Goal: Browse casually

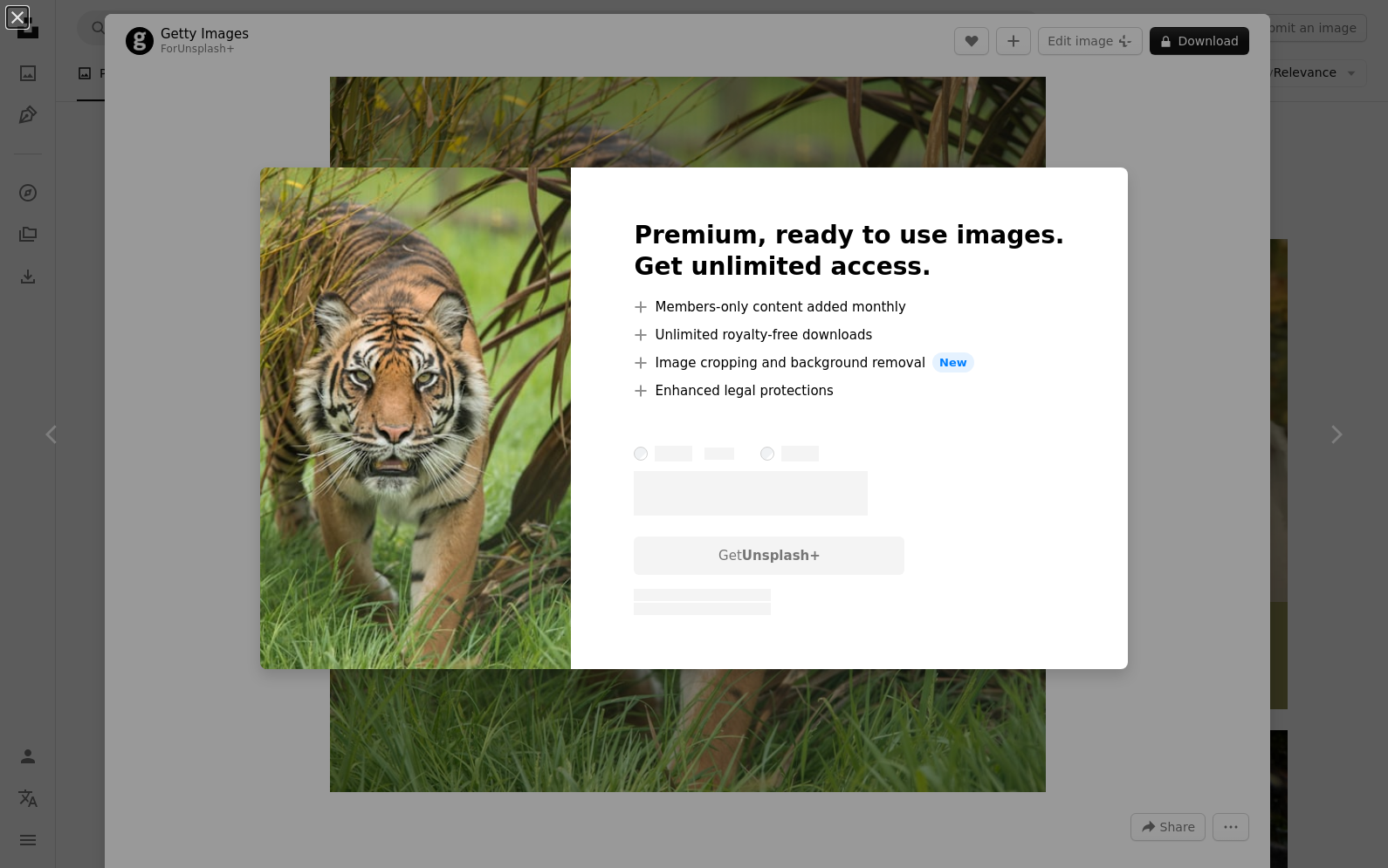
scroll to position [76, 0]
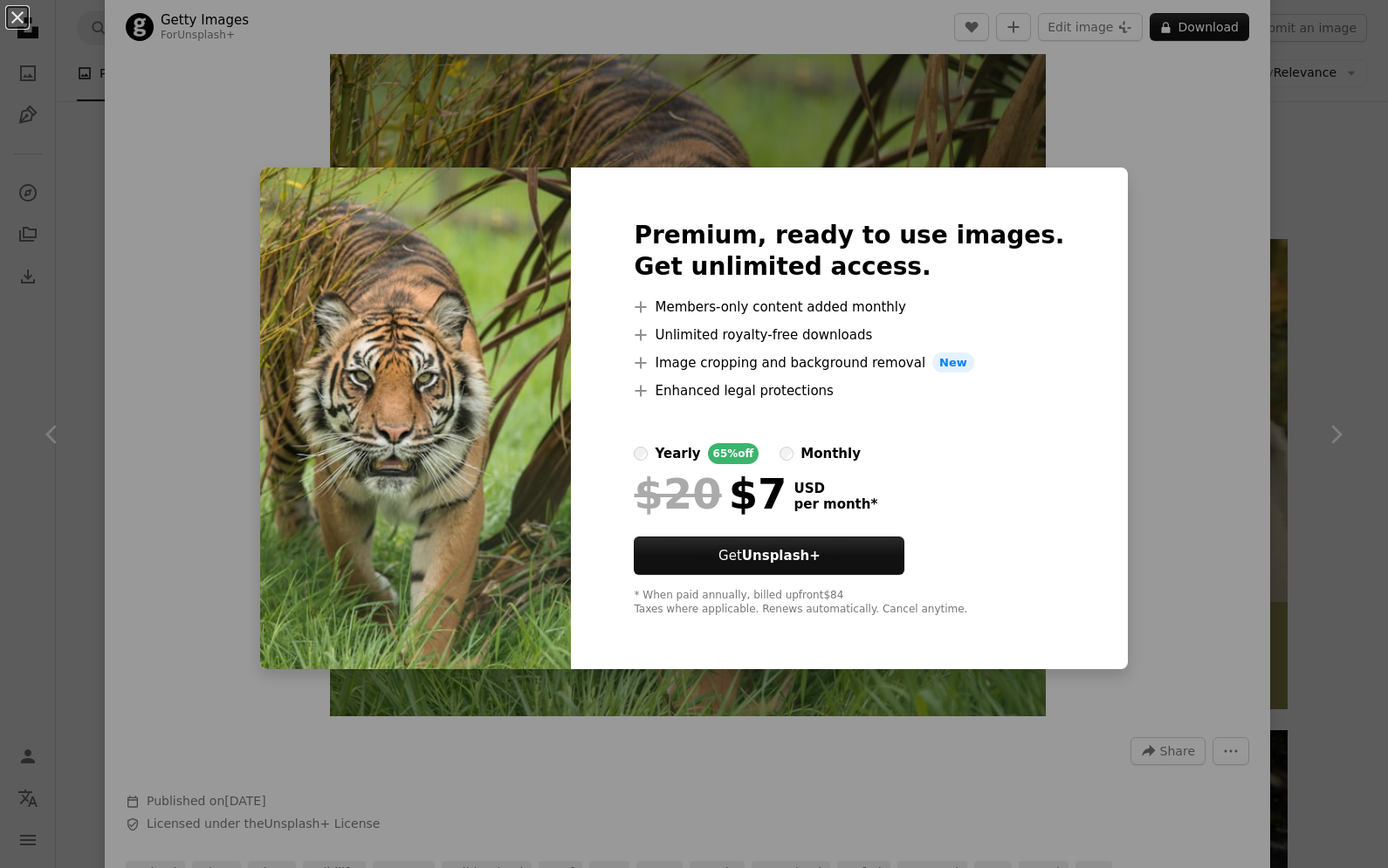
click at [1192, 291] on div "An X shape Premium, ready to use images. Get unlimited access. A plus sign Memb…" at bounding box center [694, 434] width 1388 height 868
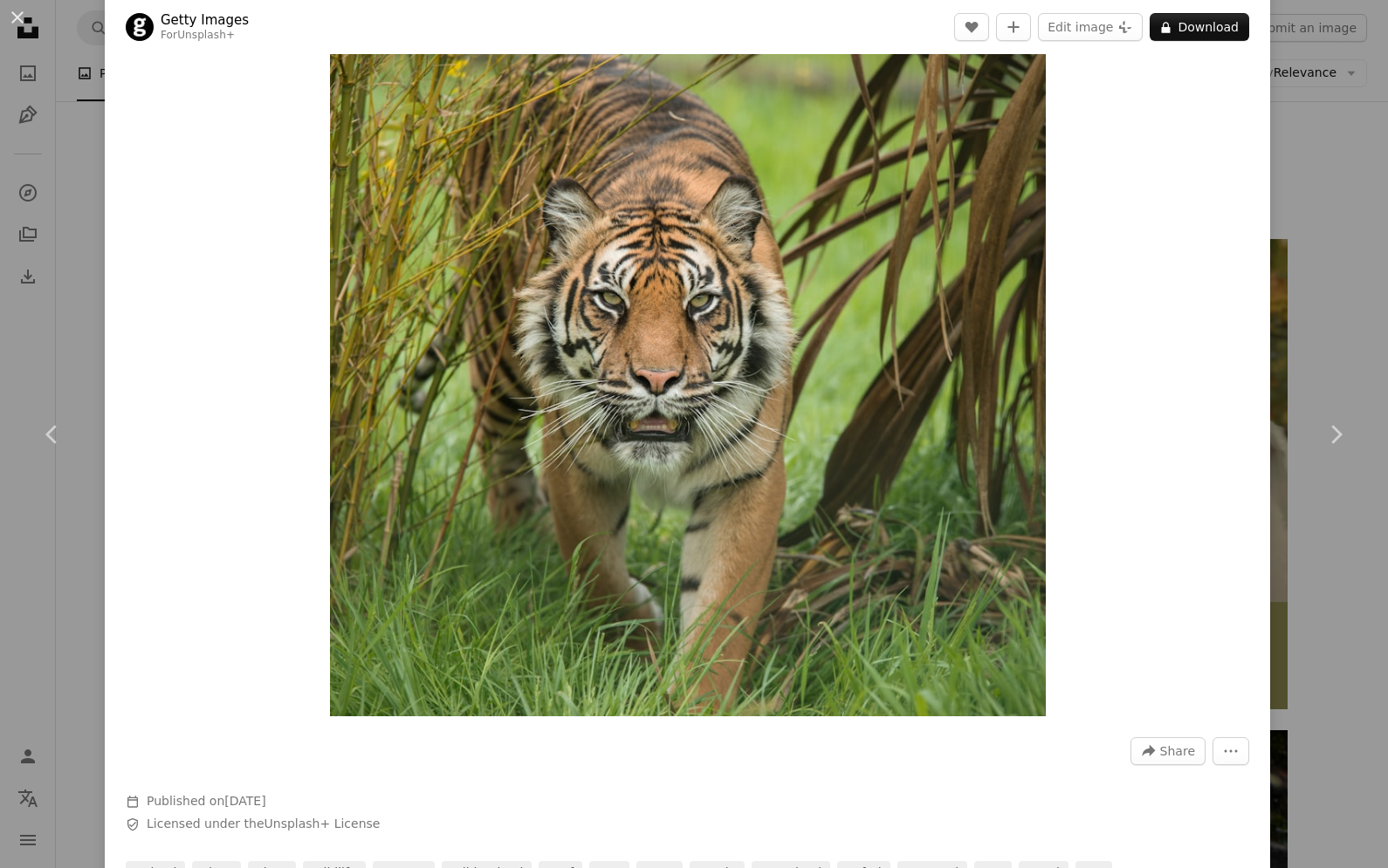
click at [1031, 466] on img "Zoom in on this image" at bounding box center [688, 359] width 716 height 716
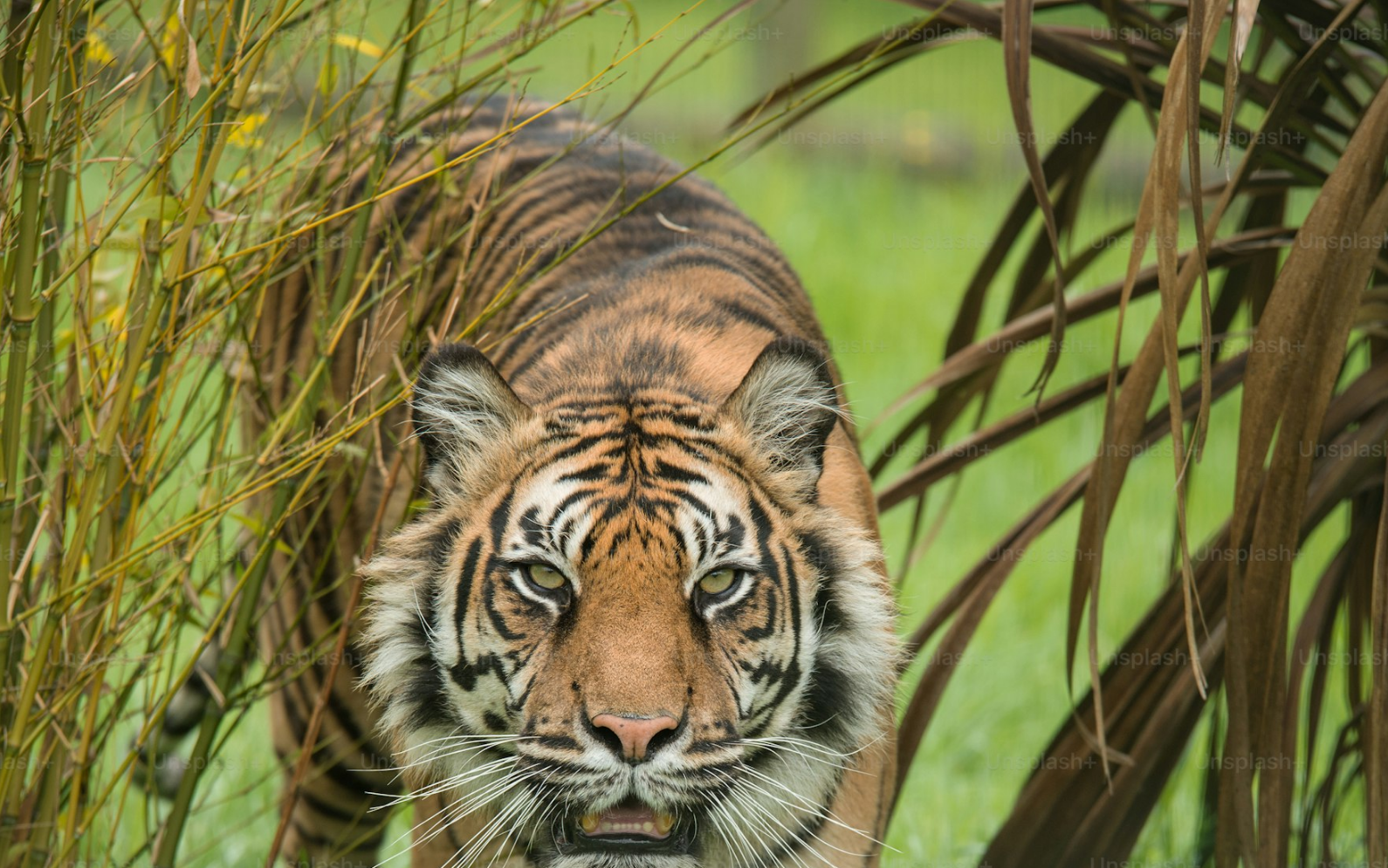
scroll to position [221, 0]
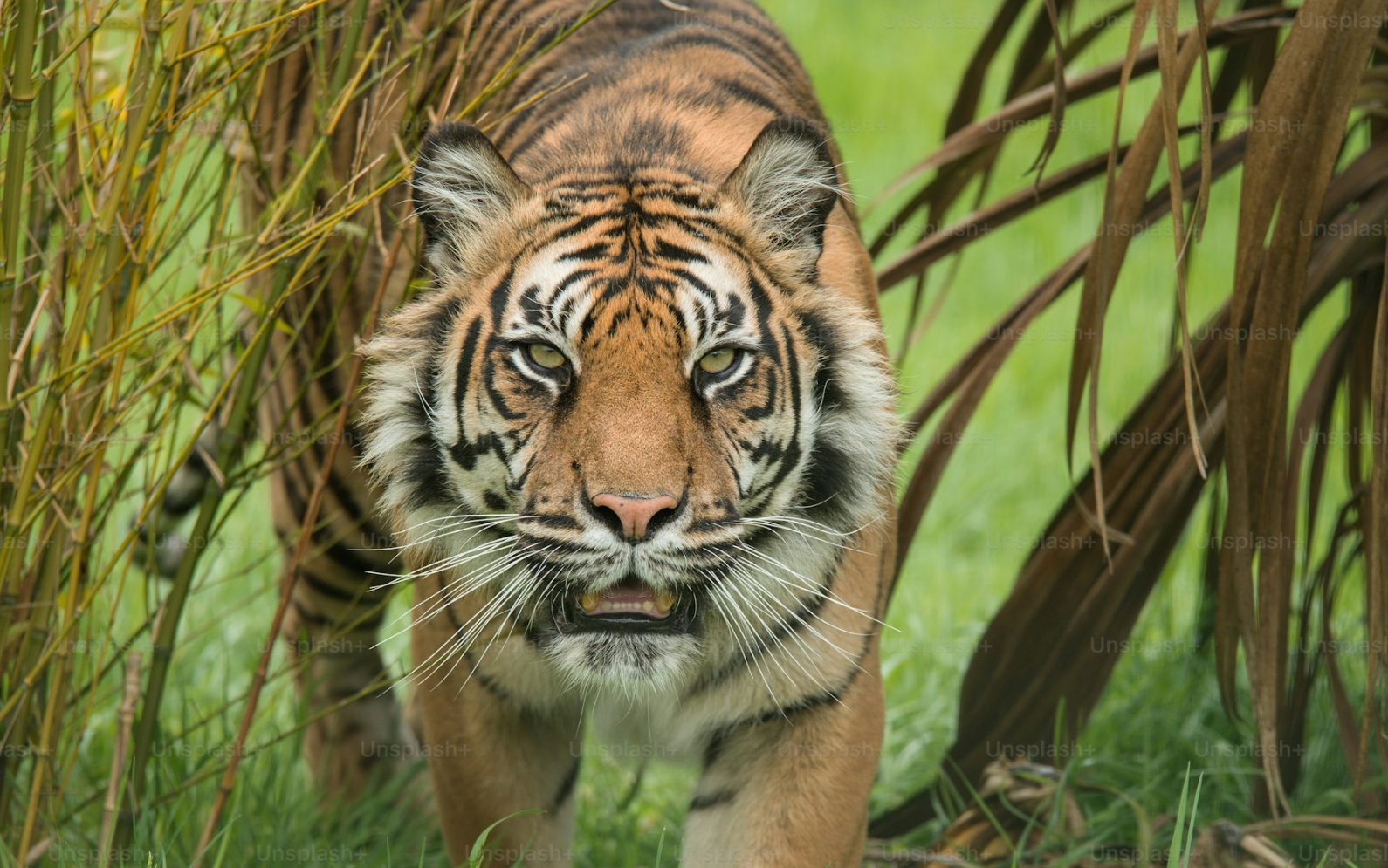
click at [1158, 668] on img "Zoom out on this image" at bounding box center [693, 472] width 1389 height 1389
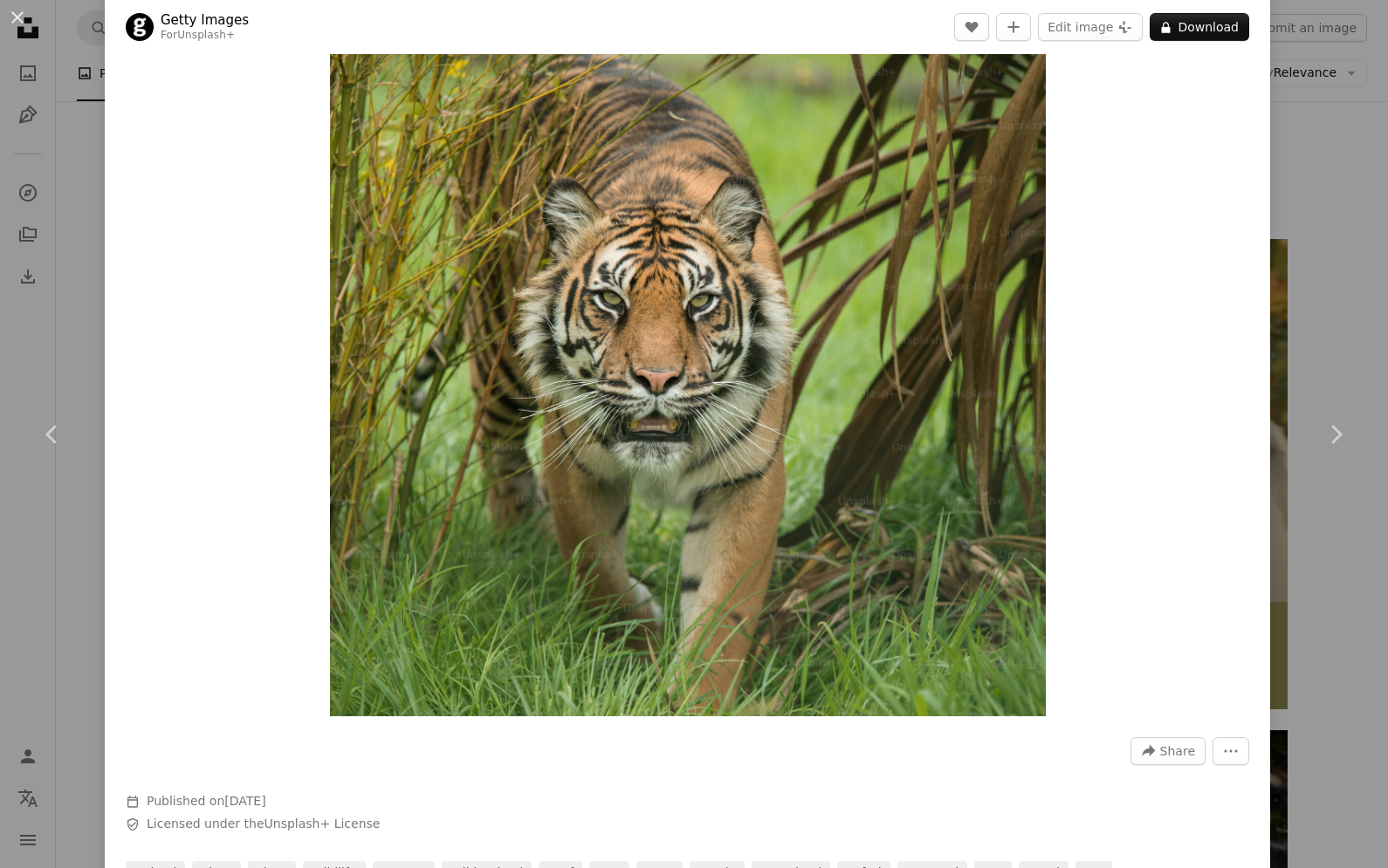
click at [1374, 657] on div "An X shape Chevron left Chevron right Getty Images For Unsplash+ A heart A plus…" at bounding box center [694, 434] width 1388 height 868
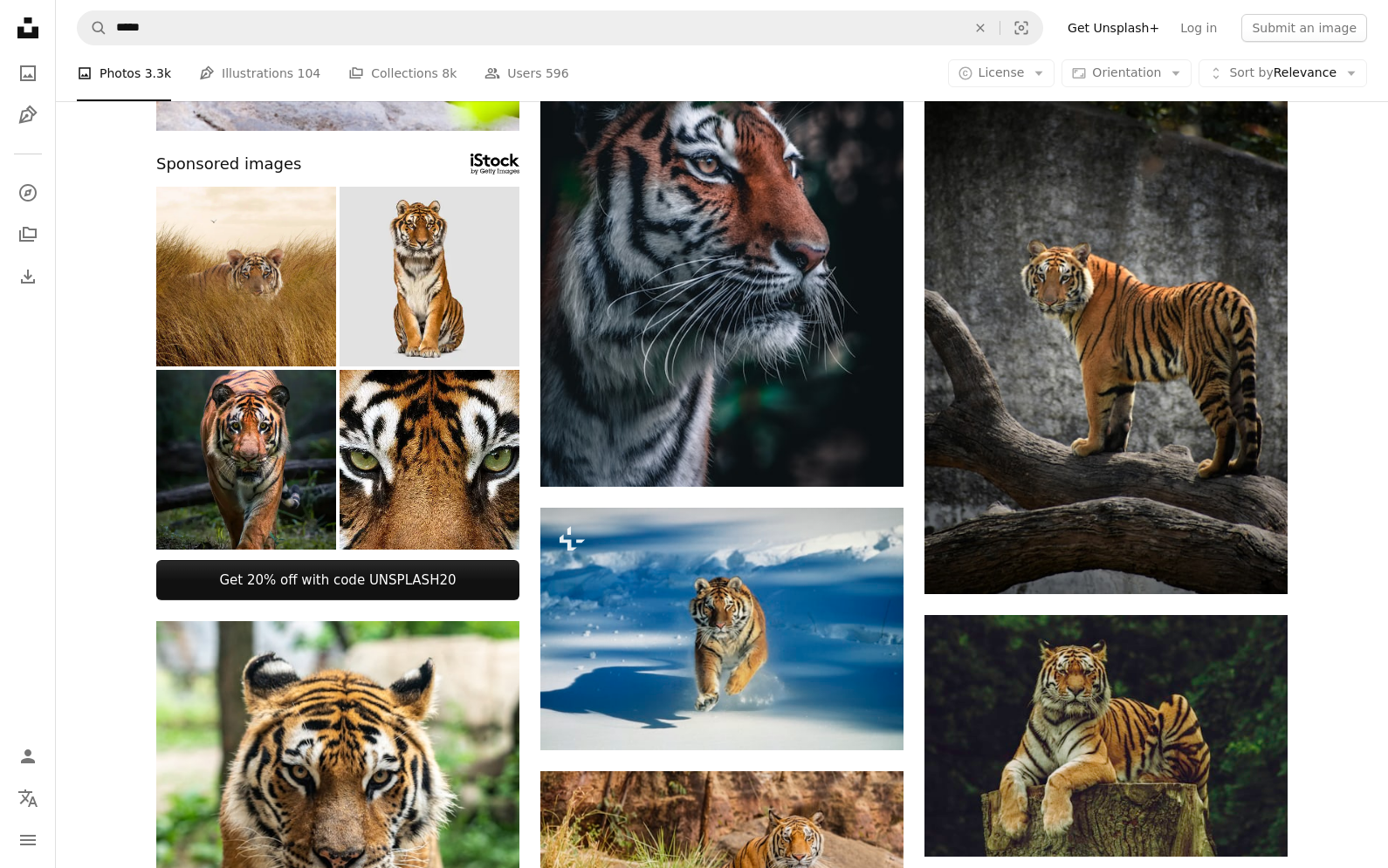
scroll to position [681, 0]
click at [442, 781] on img at bounding box center [337, 848] width 363 height 454
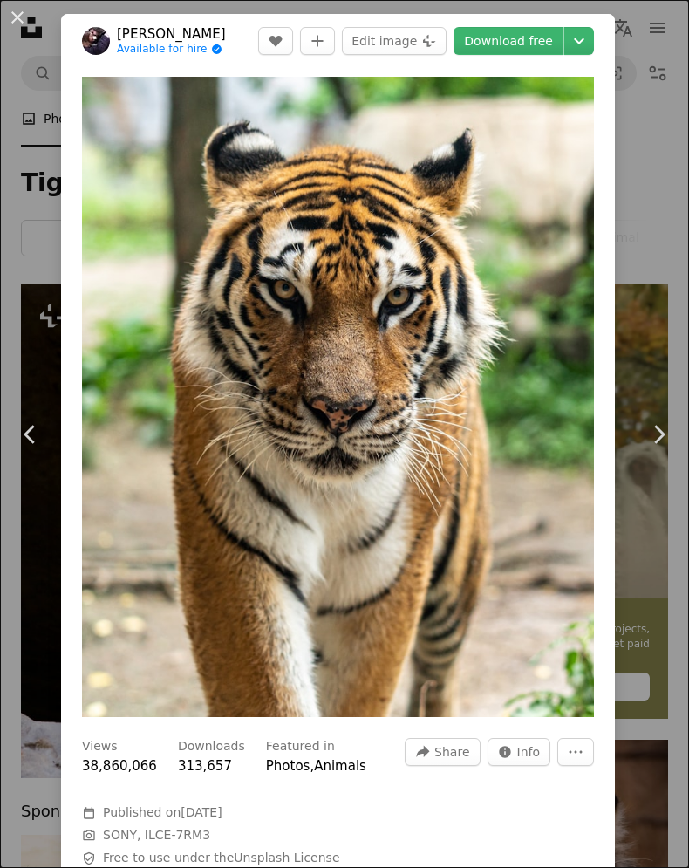
click at [671, 312] on div "An X shape Chevron left Chevron right [PERSON_NAME] Available for hire A checkm…" at bounding box center [344, 434] width 689 height 868
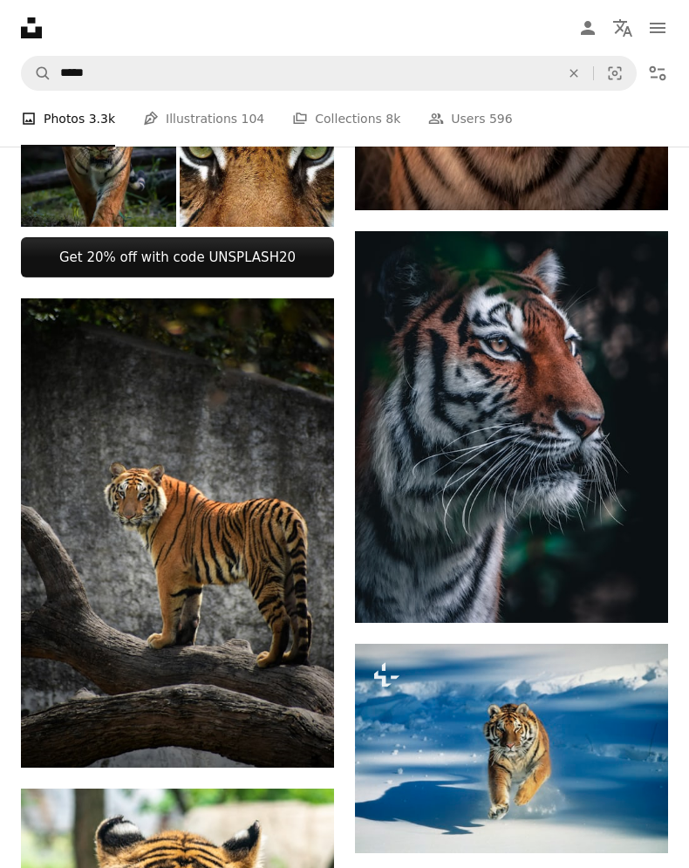
click at [167, 575] on img at bounding box center [177, 534] width 313 height 470
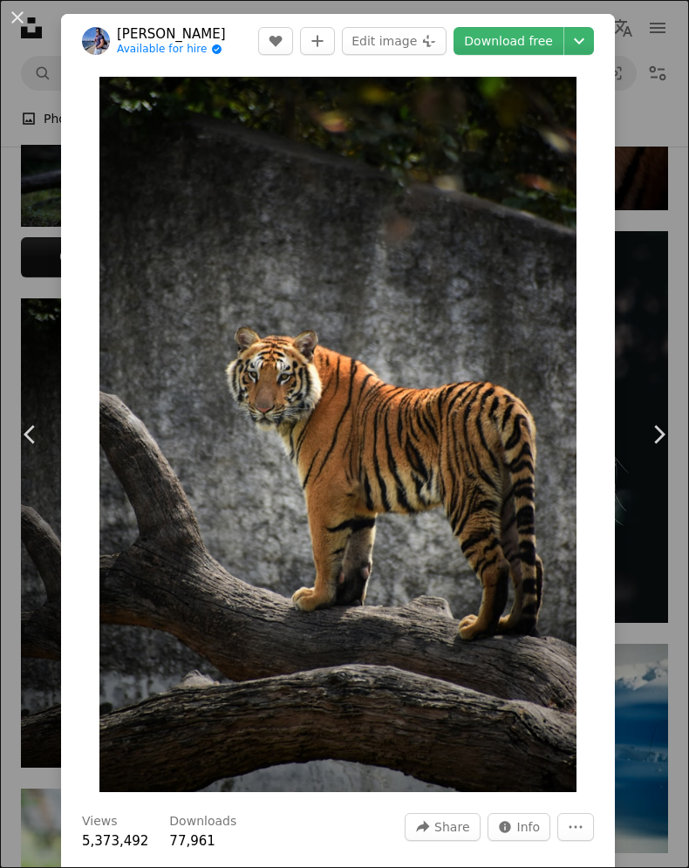
click at [28, 28] on button "An X shape" at bounding box center [17, 17] width 21 height 21
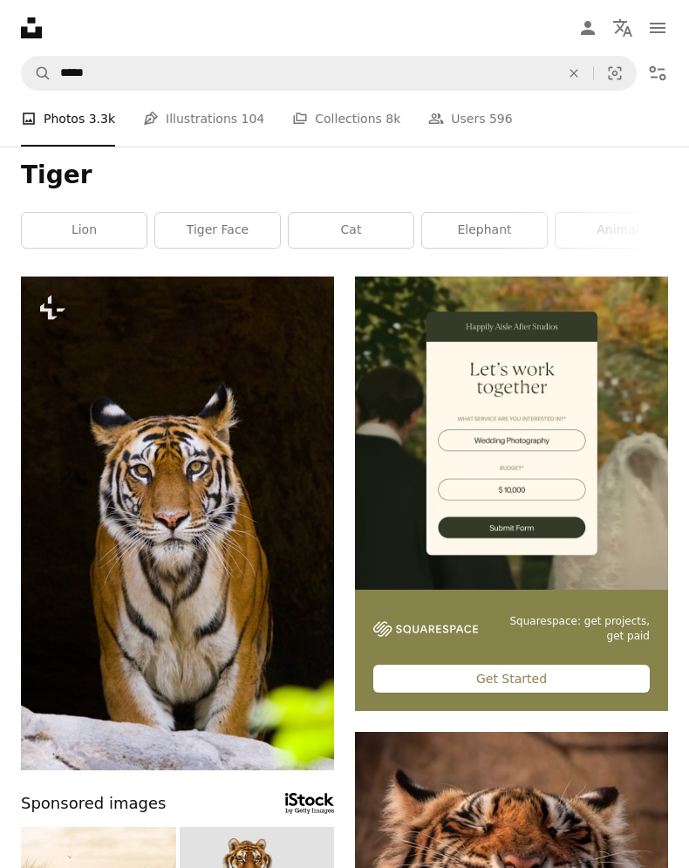
scroll to position [3, 0]
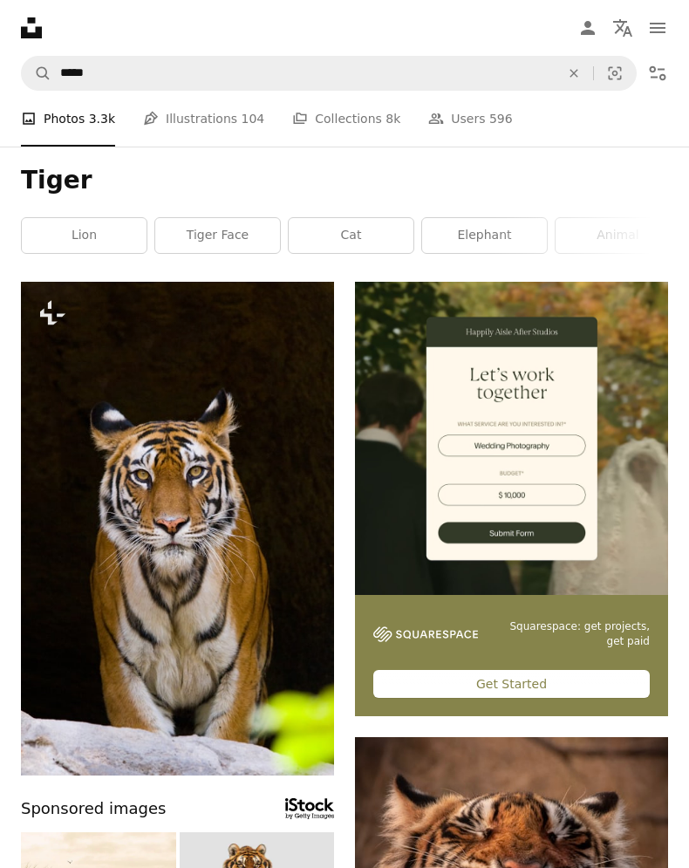
click at [98, 533] on img at bounding box center [177, 529] width 313 height 494
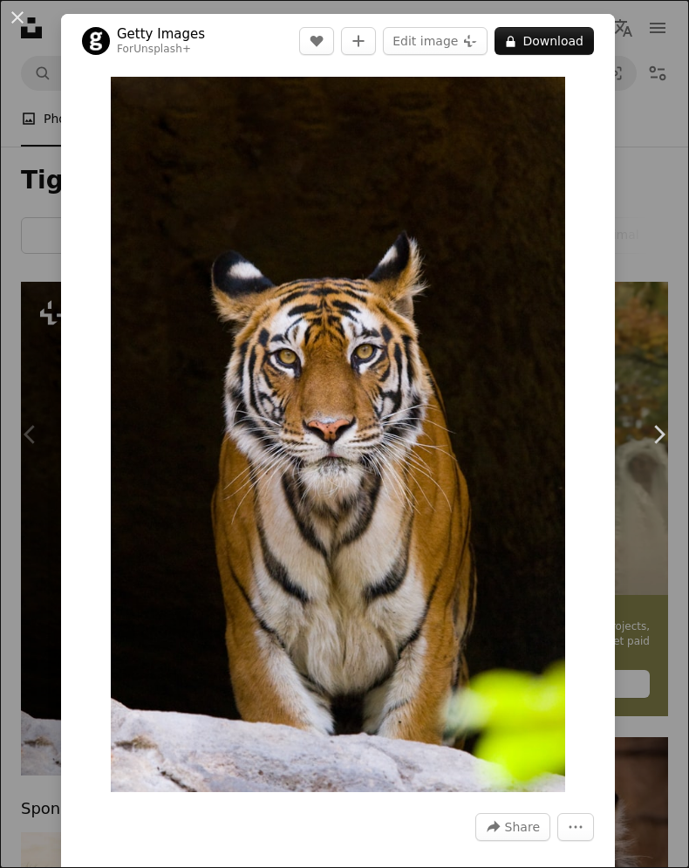
click at [28, 8] on button "An X shape" at bounding box center [17, 17] width 21 height 21
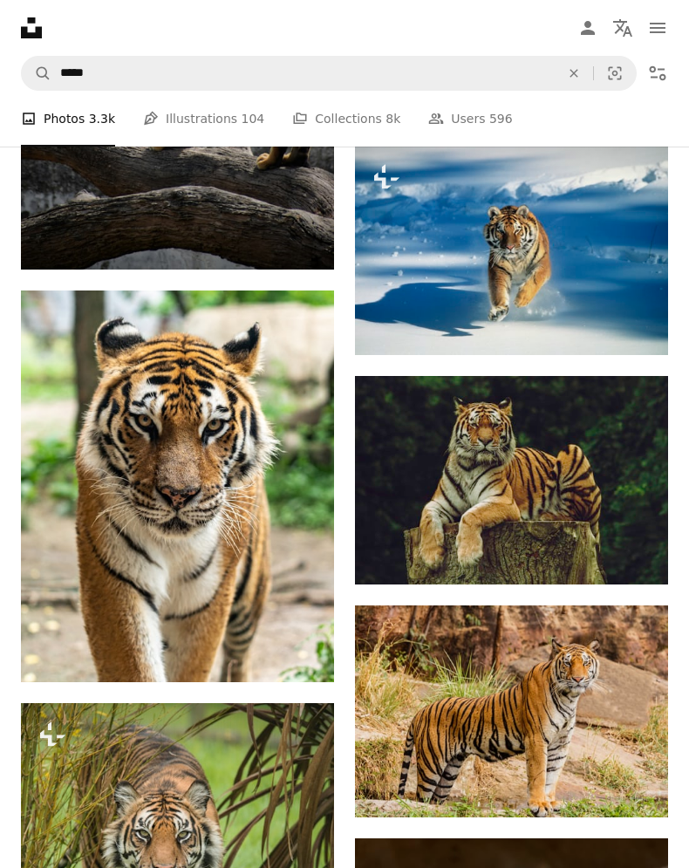
scroll to position [1420, 0]
click at [137, 500] on img at bounding box center [177, 487] width 313 height 392
